Goal: Transaction & Acquisition: Book appointment/travel/reservation

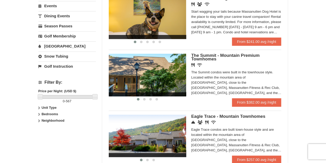
scroll to position [179, 0]
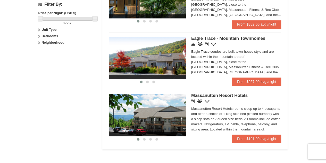
drag, startPoint x: 330, startPoint y: 25, endPoint x: 326, endPoint y: 96, distance: 71.8
click at [326, 96] on html "Browser Not Supported We notice you are using a browser which will not provide …" at bounding box center [163, 17] width 326 height 545
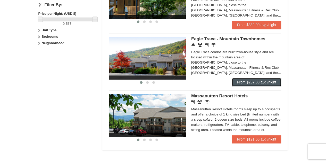
click at [254, 82] on link "From $257.00 avg /night" at bounding box center [257, 82] width 50 height 8
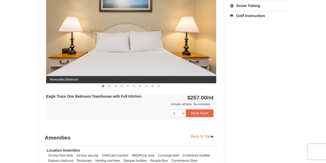
scroll to position [237, 0]
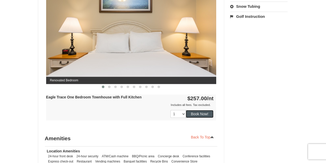
click at [201, 115] on button "Book Now!" at bounding box center [200, 114] width 28 height 8
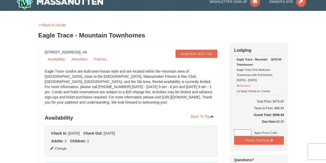
scroll to position [0, 0]
